Goal: Task Accomplishment & Management: Use online tool/utility

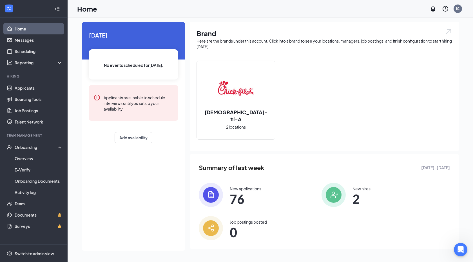
scroll to position [1, 0]
click at [40, 91] on link "Applicants" at bounding box center [39, 87] width 48 height 11
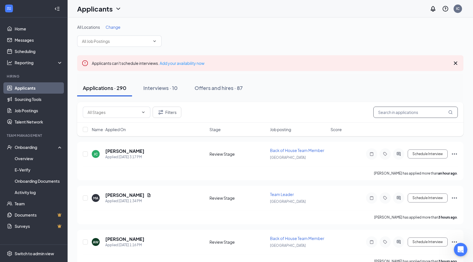
click at [387, 113] on input "text" at bounding box center [416, 112] width 85 height 11
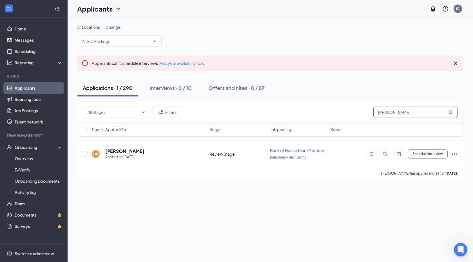
type input "[PERSON_NAME]"
click at [132, 152] on h5 "[PERSON_NAME]" at bounding box center [124, 151] width 39 height 6
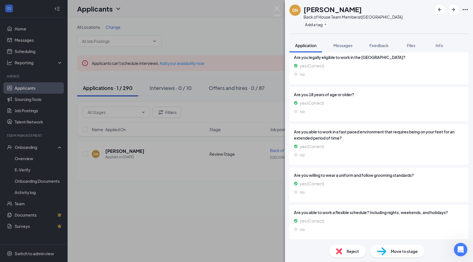
scroll to position [282, 0]
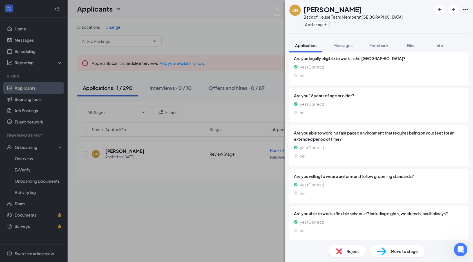
click at [171, 227] on div "DN [PERSON_NAME] Back of House Team Member at [GEOGRAPHIC_DATA] Add a tag Appli…" at bounding box center [236, 131] width 473 height 262
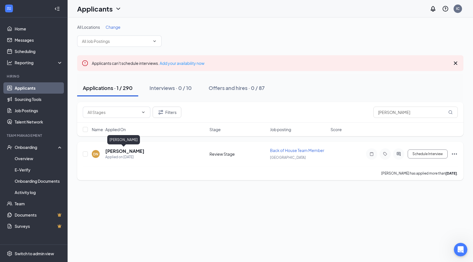
click at [110, 148] on h5 "[PERSON_NAME]" at bounding box center [124, 151] width 39 height 6
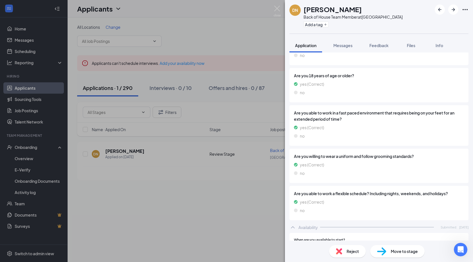
scroll to position [382, 0]
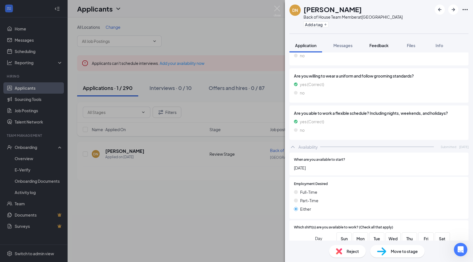
click at [378, 50] on button "Feedback" at bounding box center [379, 45] width 30 height 14
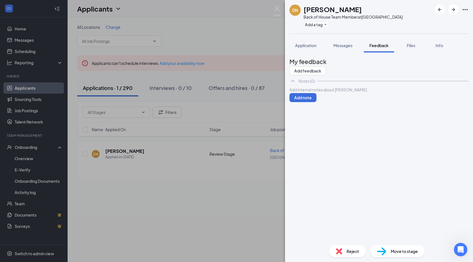
click at [342, 93] on div at bounding box center [379, 90] width 179 height 6
click at [341, 93] on div at bounding box center [379, 90] width 179 height 6
click at [317, 102] on button "Add note" at bounding box center [303, 97] width 27 height 9
click at [157, 216] on div "DN [PERSON_NAME] Back of House Team Member at [GEOGRAPHIC_DATA] Add a tag Appli…" at bounding box center [236, 131] width 473 height 262
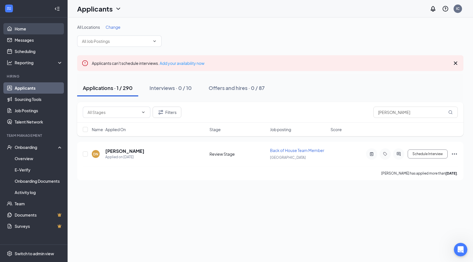
click at [46, 23] on link "Home" at bounding box center [39, 28] width 48 height 11
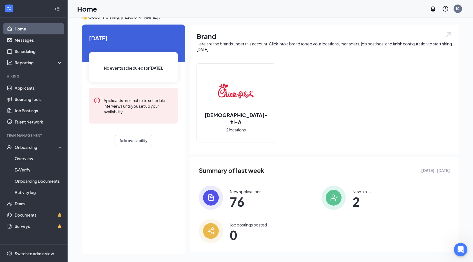
scroll to position [12, 0]
